Goal: Task Accomplishment & Management: Manage account settings

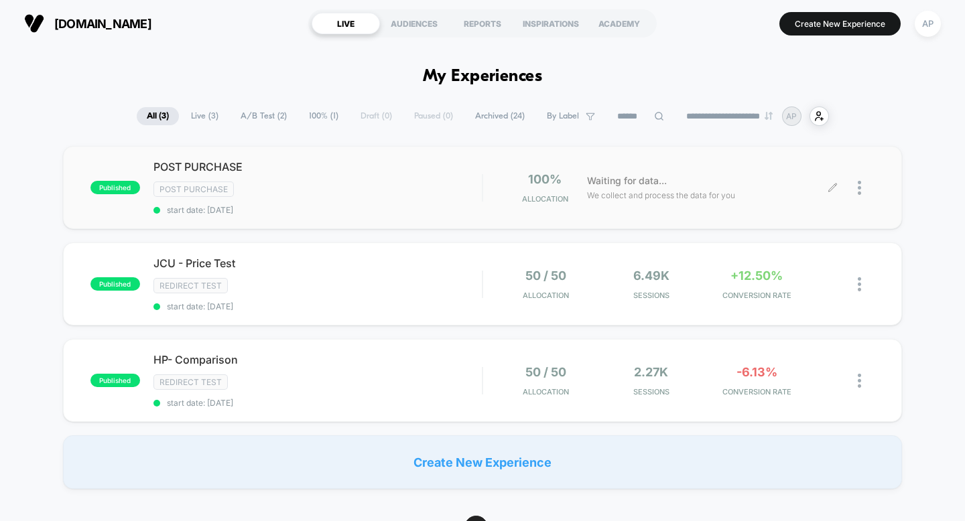
click at [865, 192] on div at bounding box center [866, 188] width 17 height 32
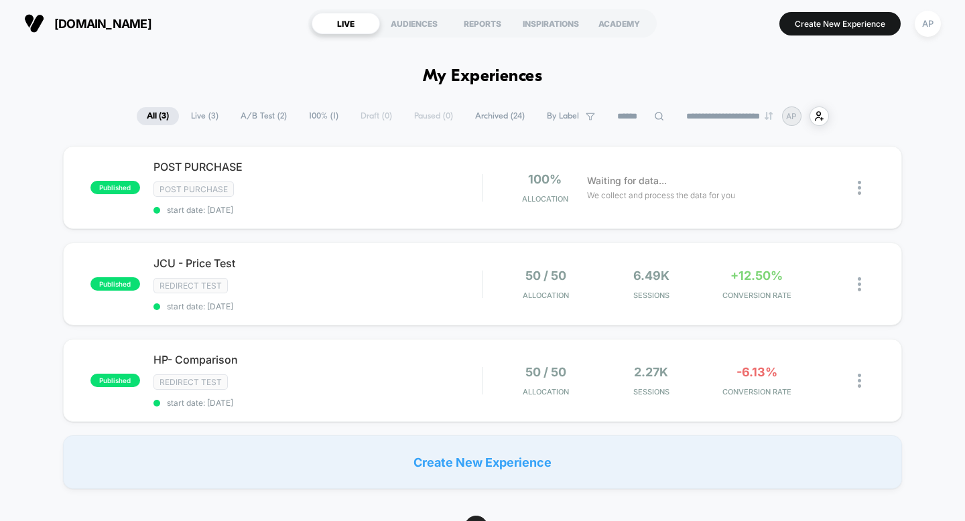
click at [454, 346] on div "published HP- Comparison Redirect Test start date: [DATE] 50 / 50 Allocation 2.…" at bounding box center [483, 380] width 840 height 83
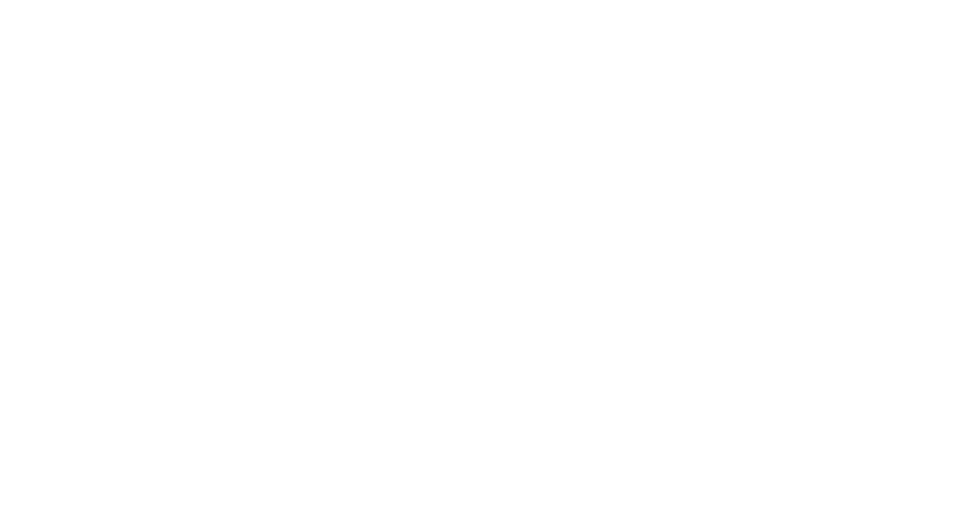
click at [412, 400] on html "Navigated to [DOMAIN_NAME] | No-code CRO for Shopify" at bounding box center [482, 260] width 965 height 521
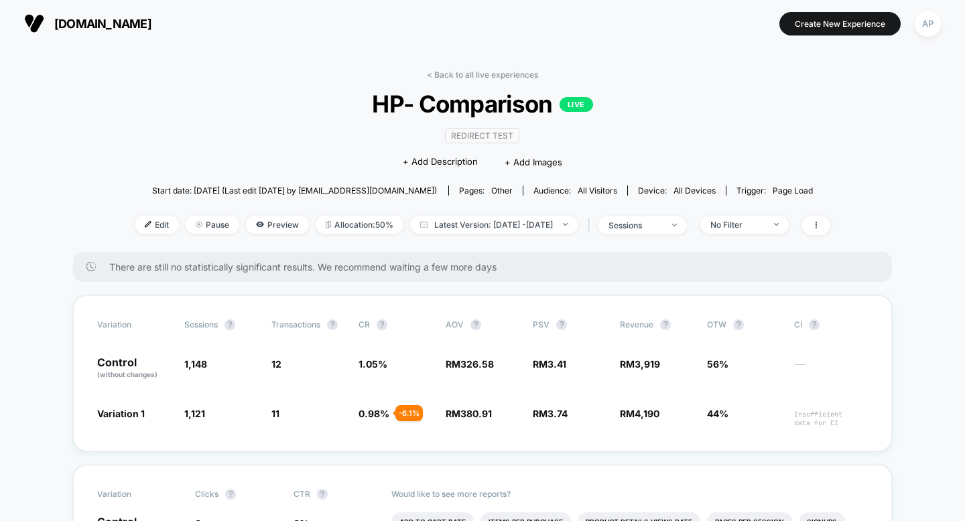
click at [65, 17] on span "[DOMAIN_NAME]" at bounding box center [102, 24] width 97 height 14
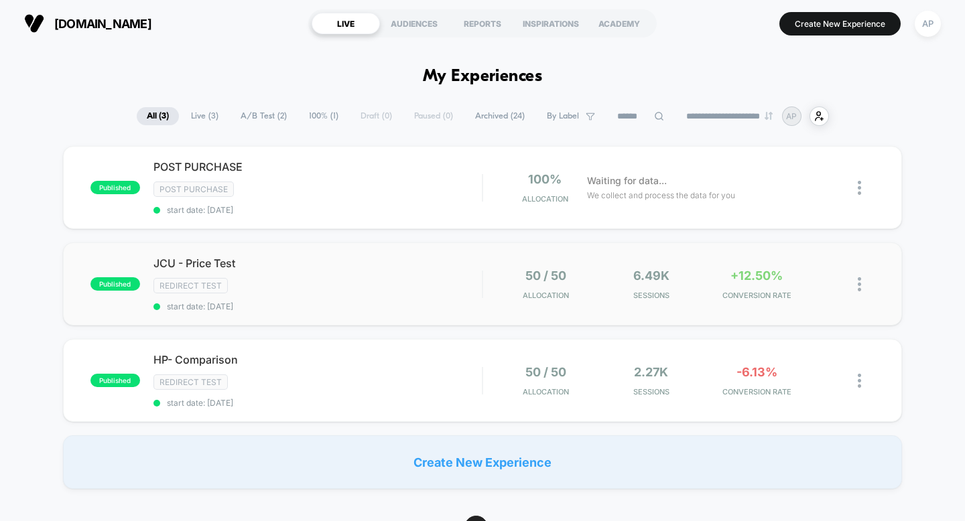
click at [861, 283] on img at bounding box center [859, 285] width 3 height 14
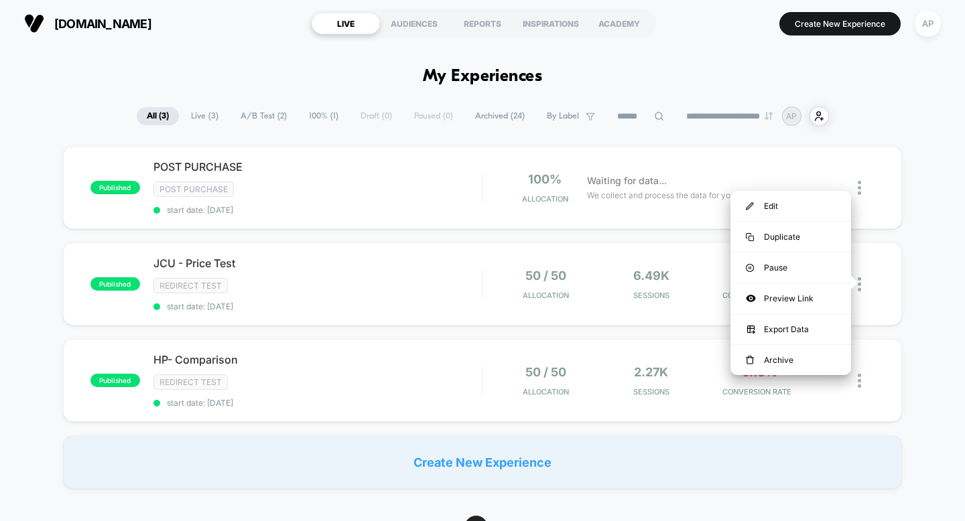
drag, startPoint x: 965, startPoint y: 136, endPoint x: 946, endPoint y: 139, distance: 18.4
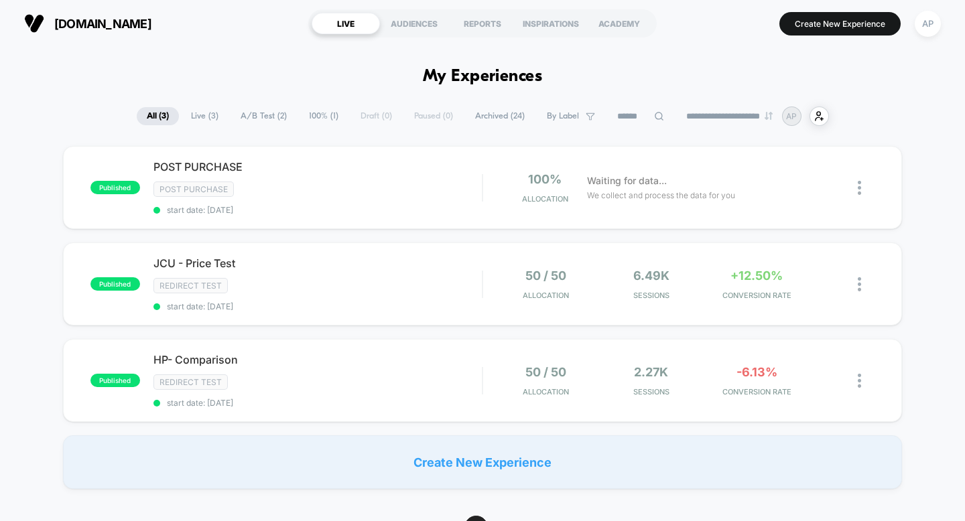
click at [871, 183] on div at bounding box center [866, 188] width 17 height 32
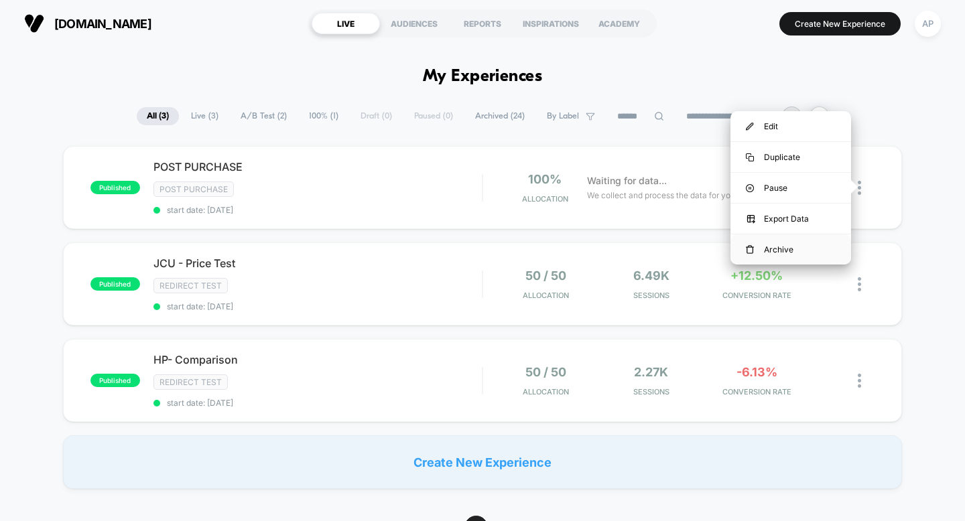
click at [803, 247] on div "Archive" at bounding box center [791, 250] width 121 height 30
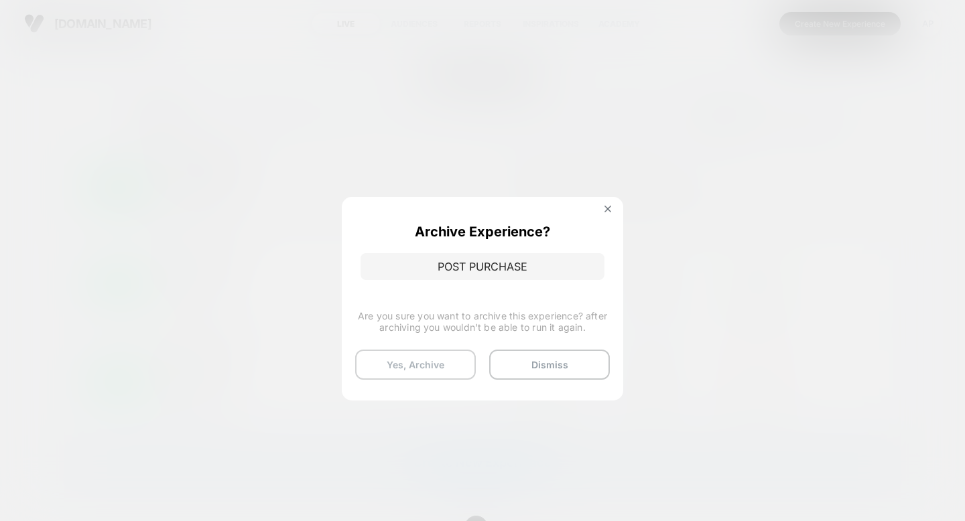
click at [386, 364] on button "Yes, Archive" at bounding box center [415, 365] width 121 height 30
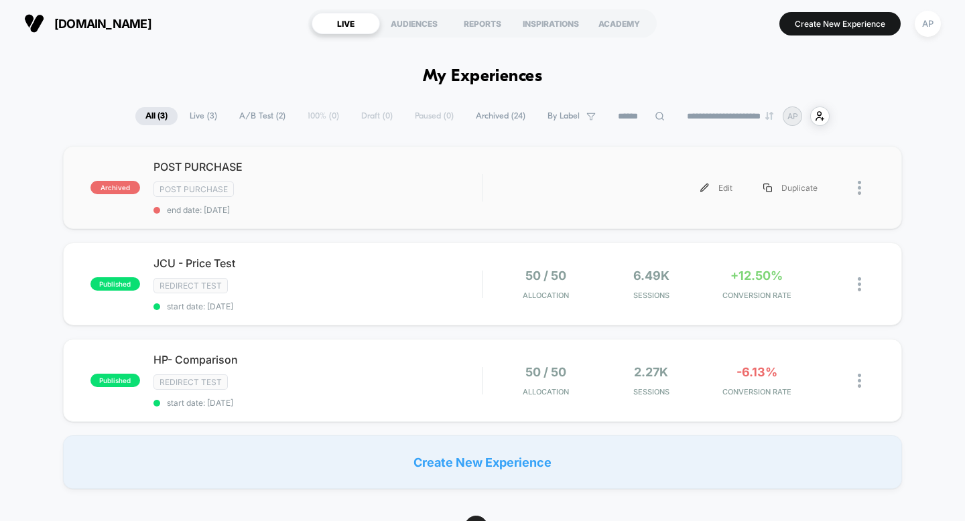
click at [851, 188] on div at bounding box center [854, 188] width 42 height 30
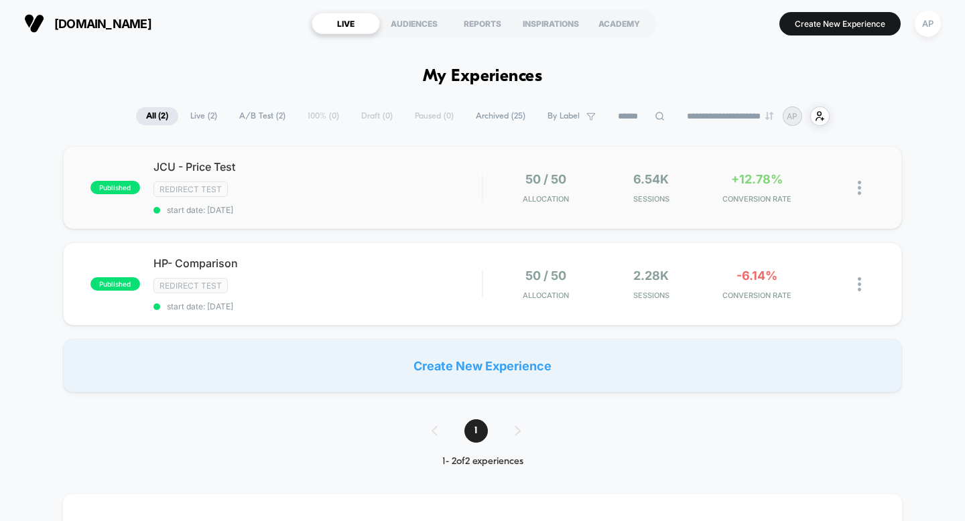
click at [861, 184] on img at bounding box center [859, 188] width 3 height 14
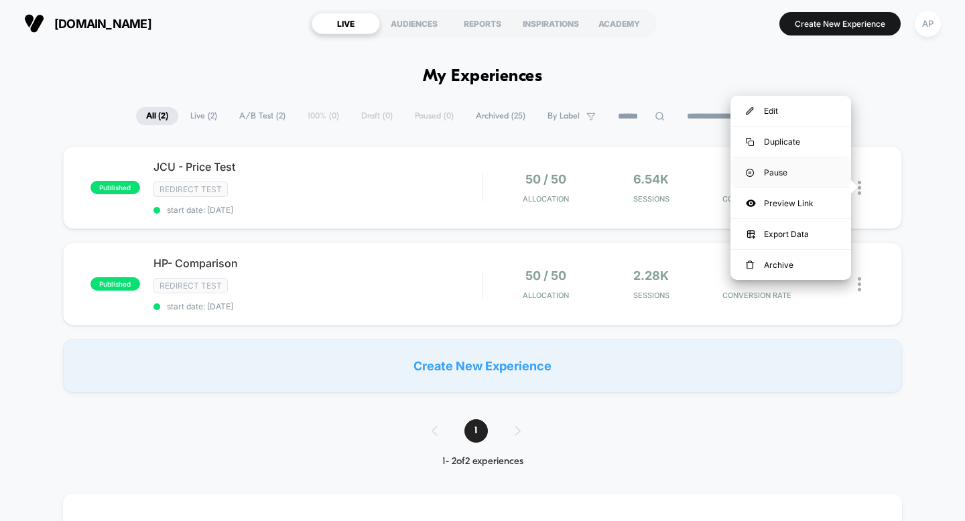
click at [772, 167] on div "Pause" at bounding box center [791, 173] width 121 height 30
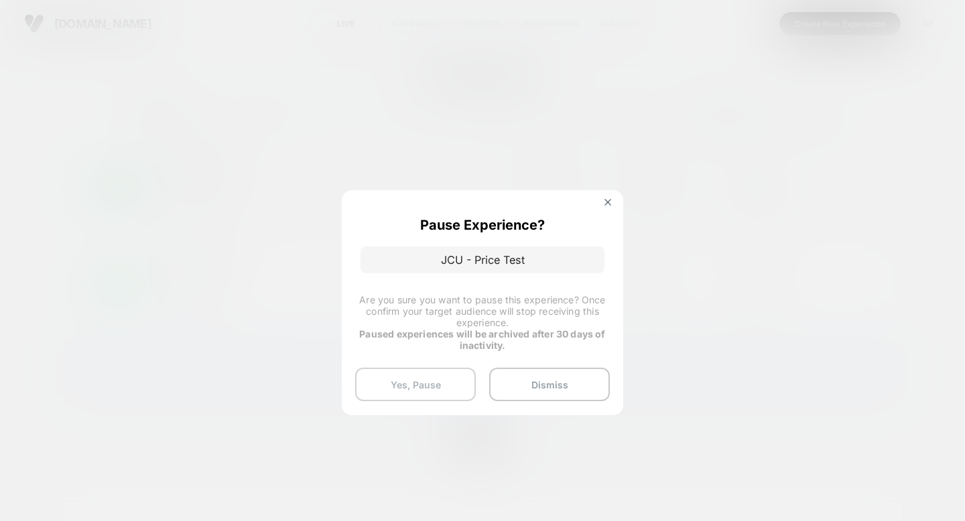
click at [440, 397] on button "Yes, Pause" at bounding box center [415, 385] width 121 height 34
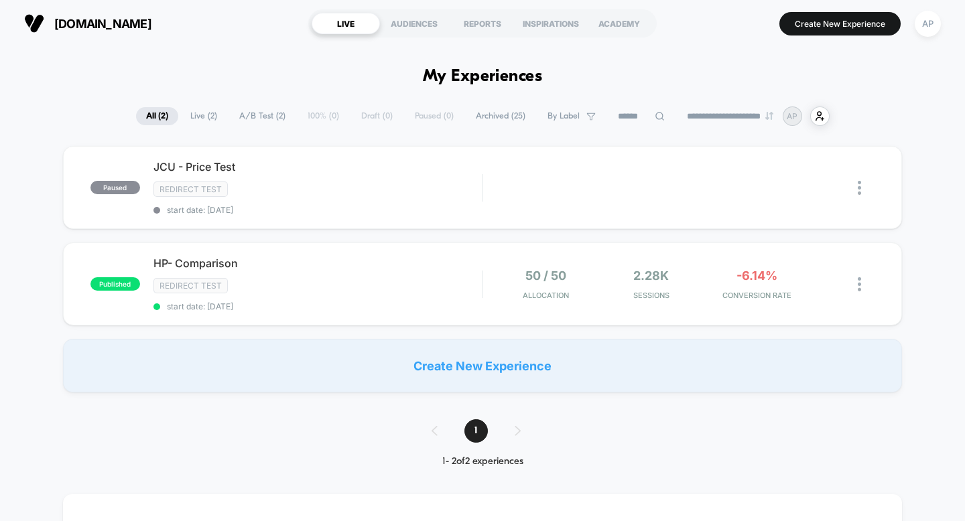
drag, startPoint x: 857, startPoint y: 286, endPoint x: 920, endPoint y: -31, distance: 322.6
click at [920, 0] on html "**********" at bounding box center [482, 260] width 965 height 521
click at [868, 286] on div at bounding box center [866, 285] width 17 height 32
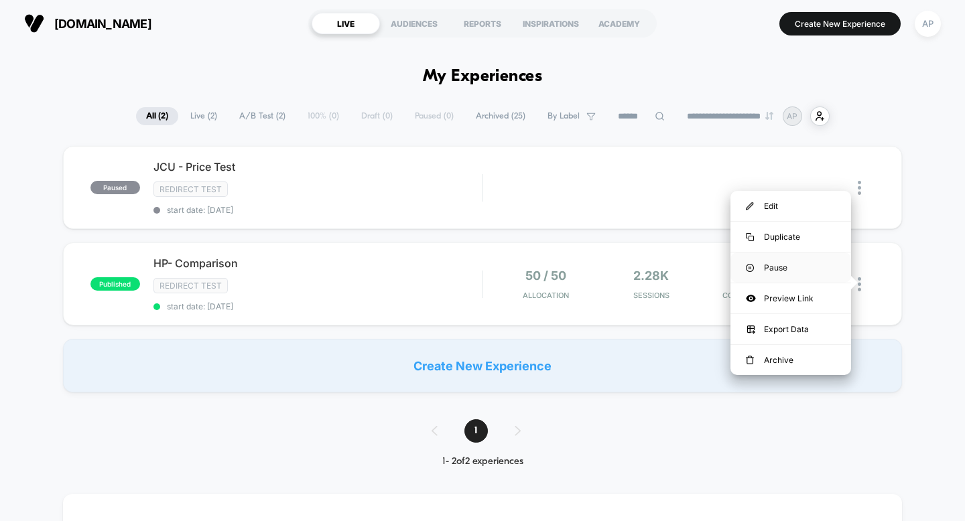
click at [802, 269] on div "Pause" at bounding box center [791, 268] width 121 height 30
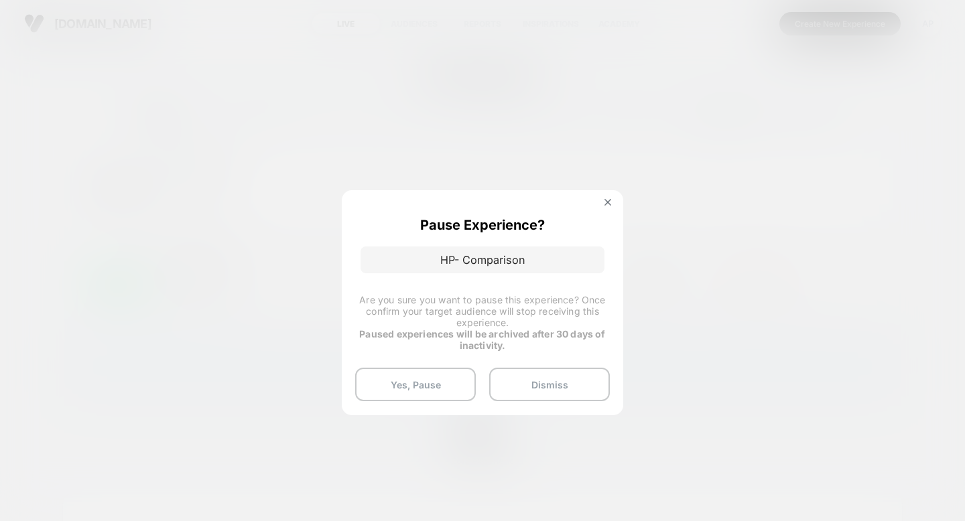
click at [870, 296] on div at bounding box center [482, 260] width 965 height 521
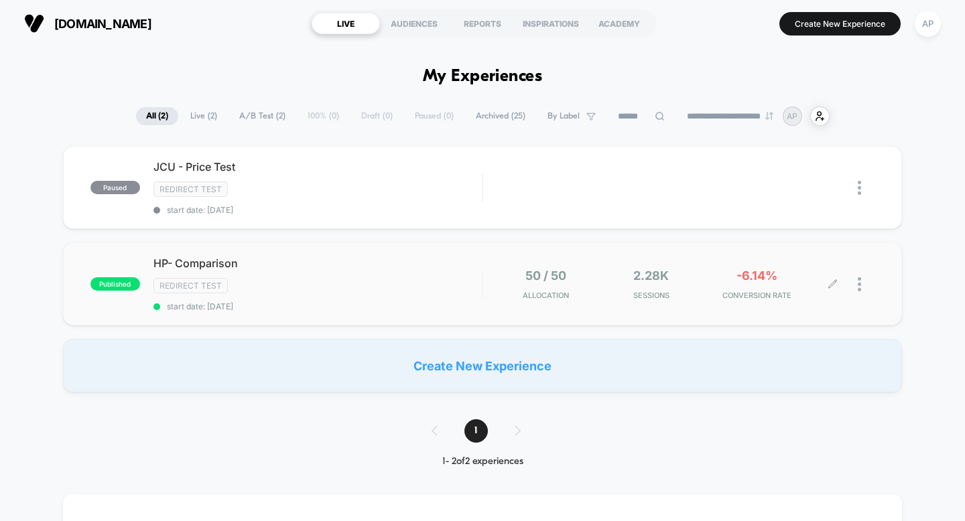
click at [862, 286] on div at bounding box center [866, 285] width 17 height 32
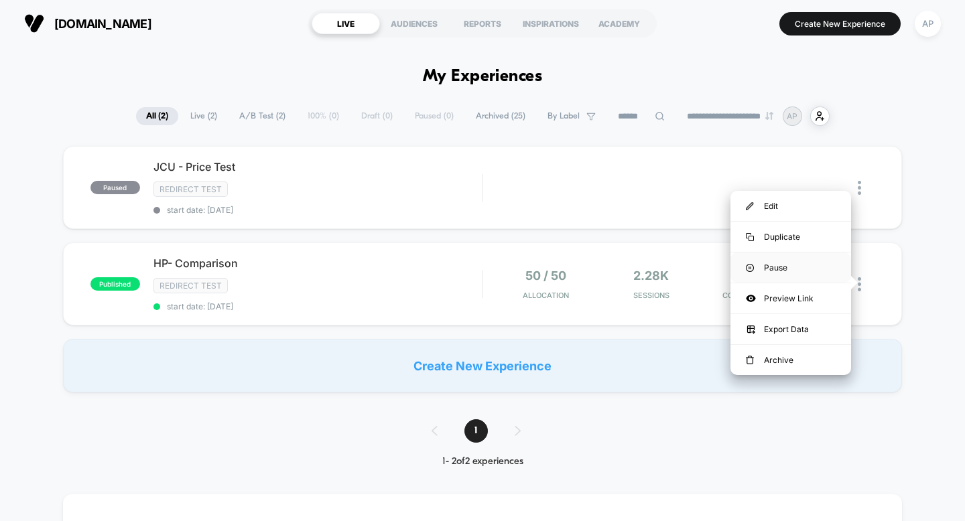
click at [774, 271] on div "Pause" at bounding box center [791, 268] width 121 height 30
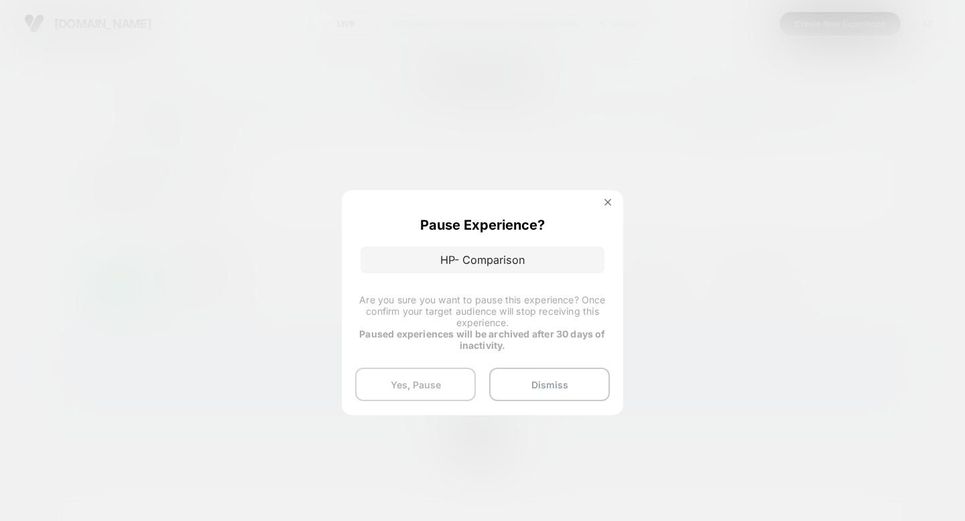
click at [365, 376] on button "Yes, Pause" at bounding box center [415, 385] width 121 height 34
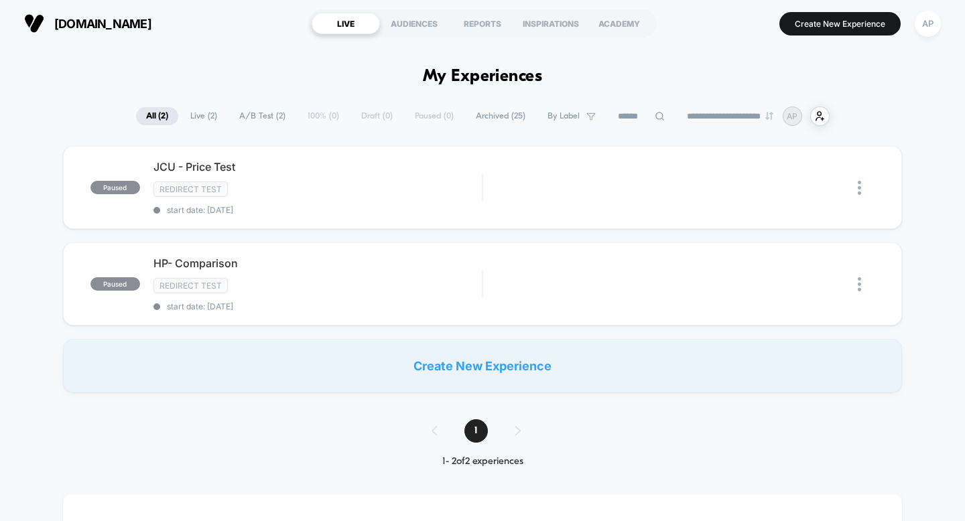
drag, startPoint x: 182, startPoint y: 106, endPoint x: 197, endPoint y: 123, distance: 22.8
click at [204, 122] on span "Live ( 2 )" at bounding box center [203, 116] width 47 height 18
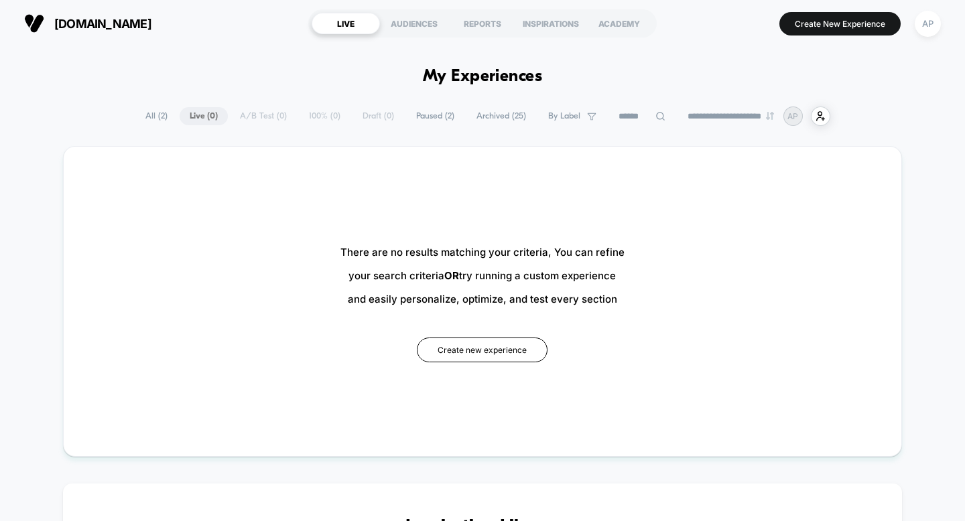
click at [250, 117] on div "**********" at bounding box center [482, 116] width 695 height 19
click at [424, 114] on span "Paused ( 2 )" at bounding box center [435, 116] width 58 height 18
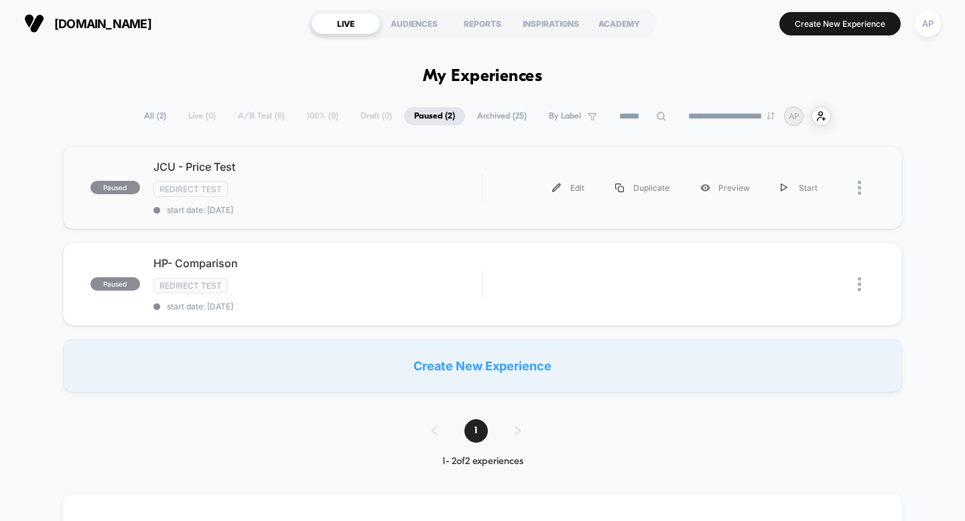
click at [859, 198] on div at bounding box center [866, 188] width 17 height 30
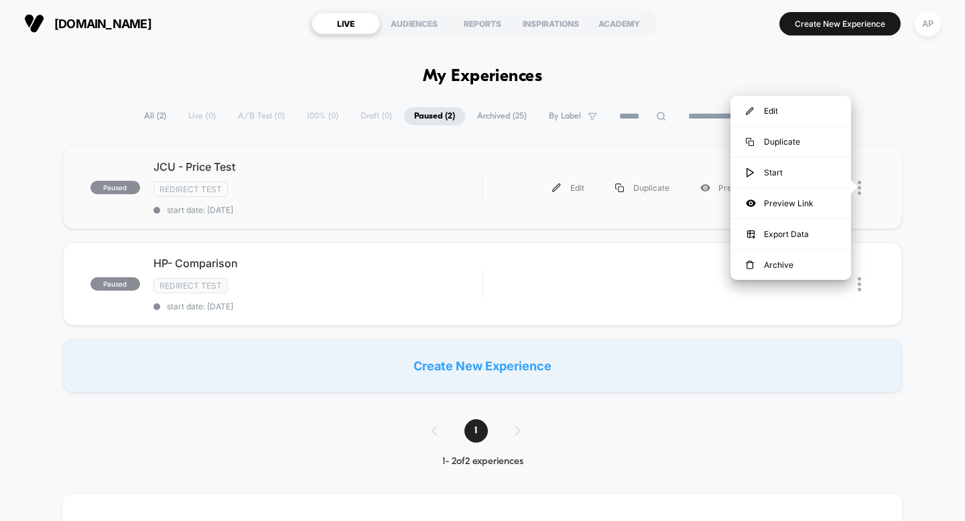
click at [883, 216] on div "paused JCU - Price Test Redirect Test start date: 15/08/2025 Edit Duplicate Pre…" at bounding box center [483, 187] width 840 height 83
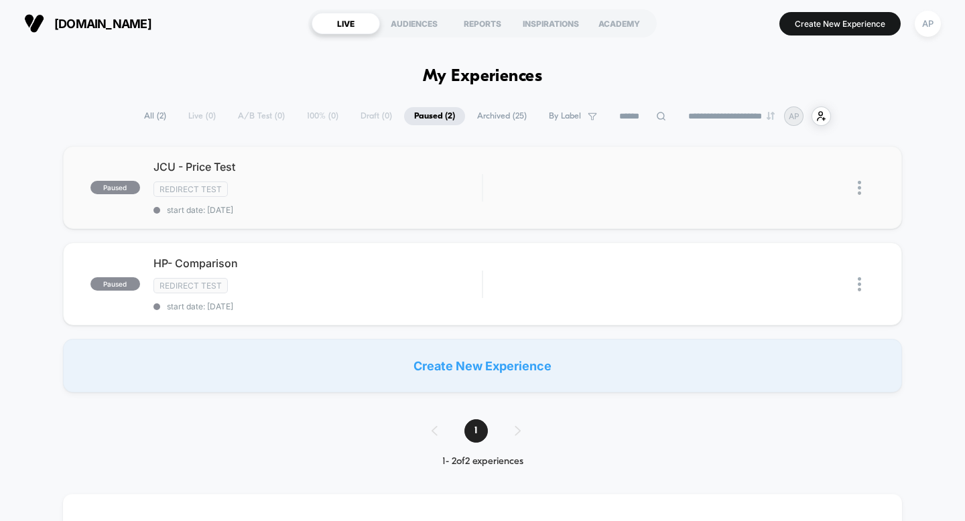
click at [861, 188] on img at bounding box center [859, 188] width 3 height 14
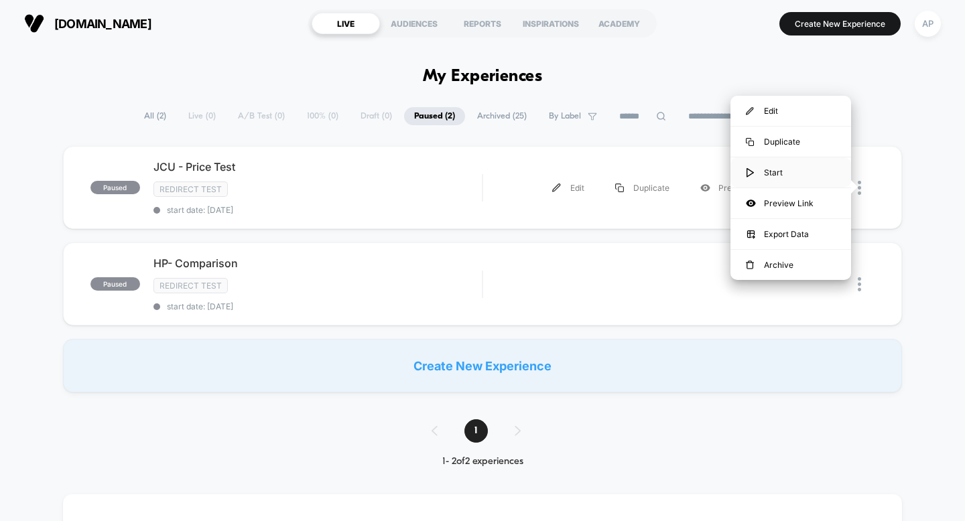
click at [784, 165] on div "Start" at bounding box center [791, 173] width 121 height 30
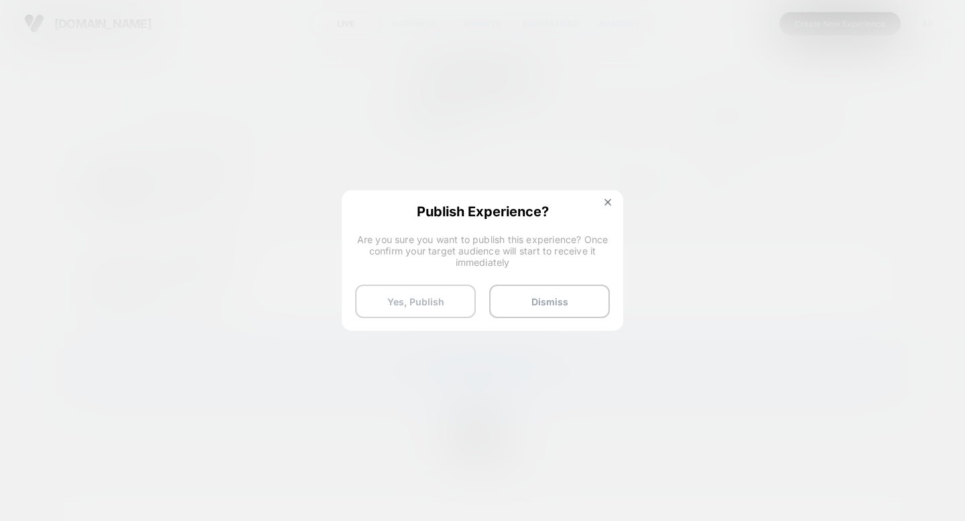
click at [426, 310] on button "Yes, Publish" at bounding box center [415, 302] width 121 height 34
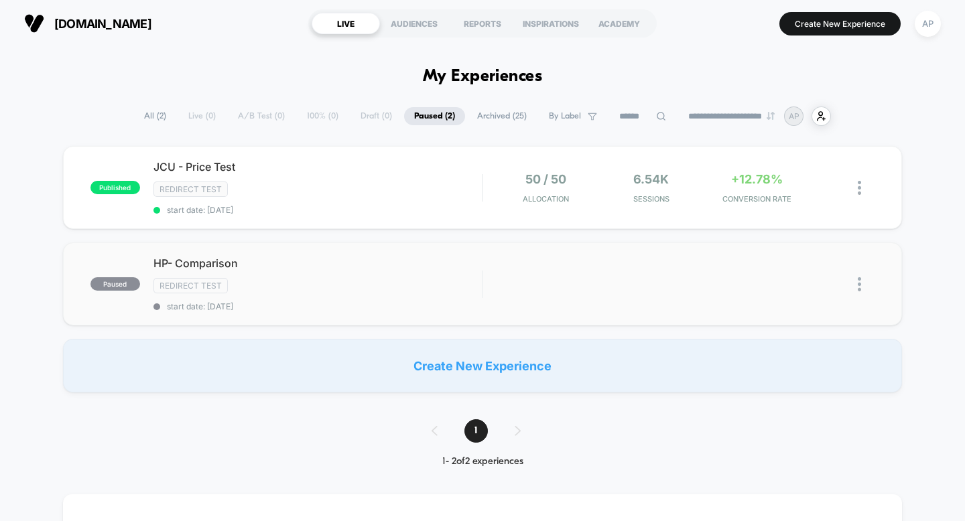
click at [858, 278] on img at bounding box center [859, 285] width 3 height 14
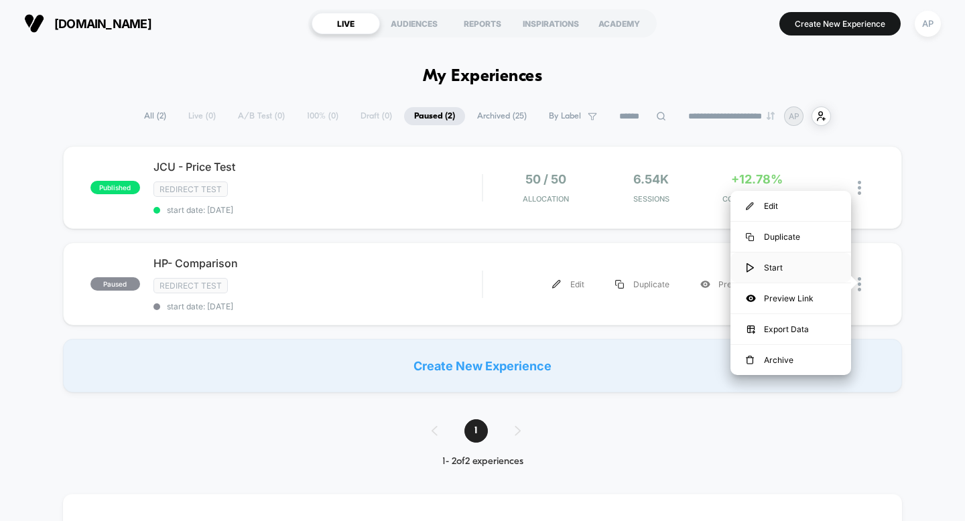
click at [779, 266] on div "Start" at bounding box center [791, 268] width 121 height 30
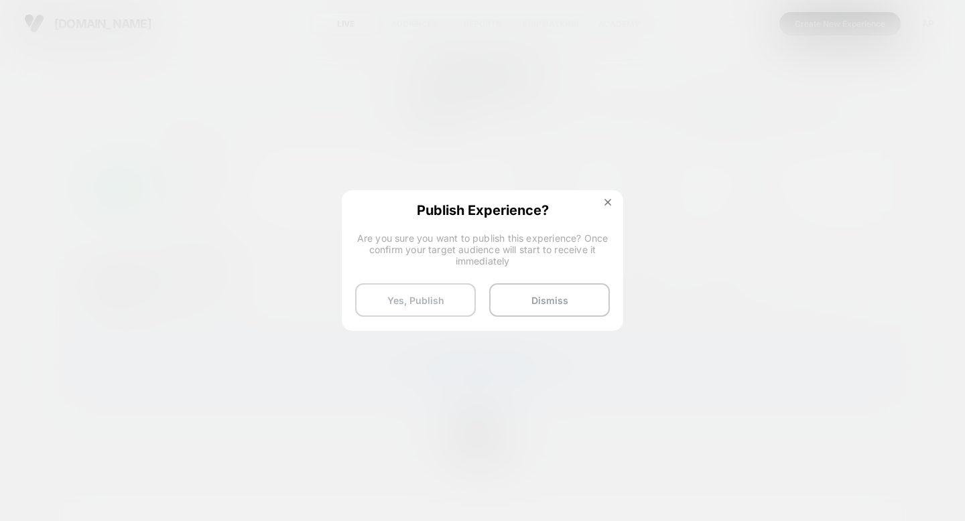
click at [451, 305] on button "Yes, Publish" at bounding box center [415, 301] width 121 height 34
